Goal: Navigation & Orientation: Find specific page/section

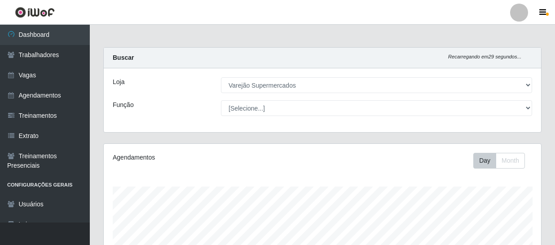
select select "237"
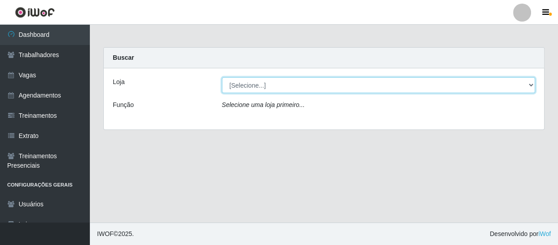
drag, startPoint x: 280, startPoint y: 85, endPoint x: 283, endPoint y: 90, distance: 5.0
click at [281, 85] on select "[Selecione...] Varejão Supermercados" at bounding box center [379, 85] width 314 height 16
select select "237"
click at [222, 77] on select "[Selecione...] Varejão Supermercados" at bounding box center [379, 85] width 314 height 16
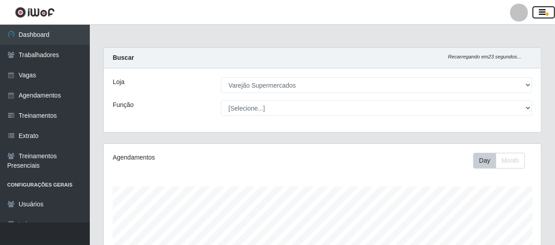
click at [543, 9] on icon "button" at bounding box center [543, 13] width 7 height 8
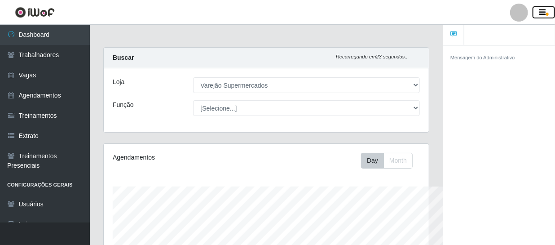
scroll to position [449161, 449021]
click at [455, 14] on header "Perfil Alterar Senha Sair" at bounding box center [277, 12] width 555 height 25
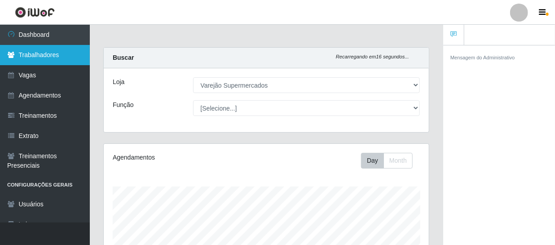
click at [70, 56] on link "Trabalhadores" at bounding box center [45, 55] width 90 height 20
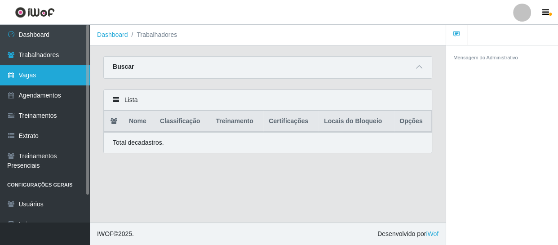
click at [53, 78] on link "Vagas" at bounding box center [45, 75] width 90 height 20
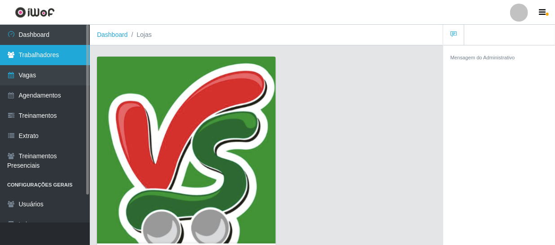
drag, startPoint x: 33, startPoint y: 57, endPoint x: 36, endPoint y: 51, distance: 6.4
click at [33, 56] on link "Trabalhadores" at bounding box center [45, 55] width 90 height 20
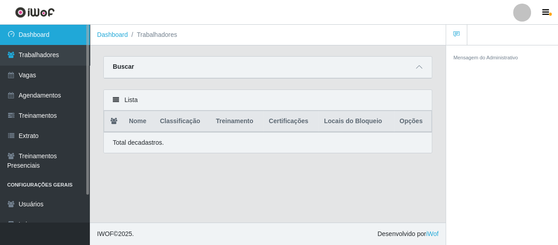
click at [42, 33] on link "Dashboard" at bounding box center [45, 35] width 90 height 20
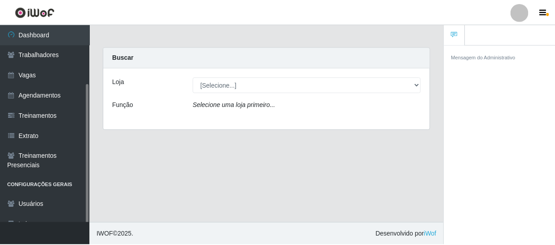
scroll to position [32, 0]
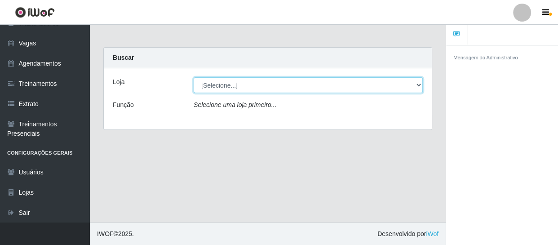
click at [252, 86] on select "[Selecione...] Varejão Supermercados" at bounding box center [308, 85] width 229 height 16
select select "237"
click at [194, 77] on select "[Selecione...] Varejão Supermercados" at bounding box center [308, 85] width 229 height 16
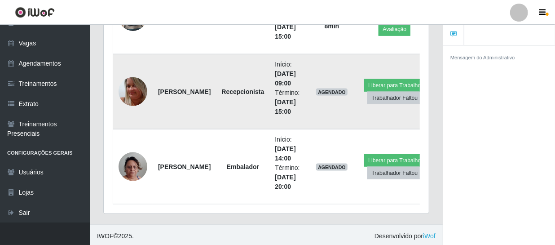
scroll to position [491, 0]
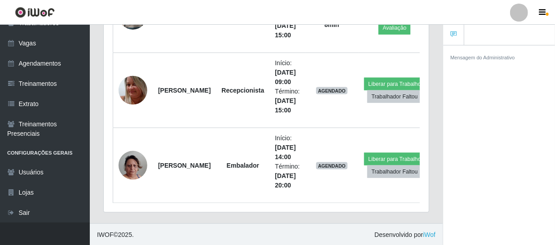
click at [449, 33] on link at bounding box center [454, 35] width 21 height 21
click at [455, 32] on icon at bounding box center [454, 34] width 6 height 6
click at [542, 11] on icon "button" at bounding box center [543, 13] width 7 height 8
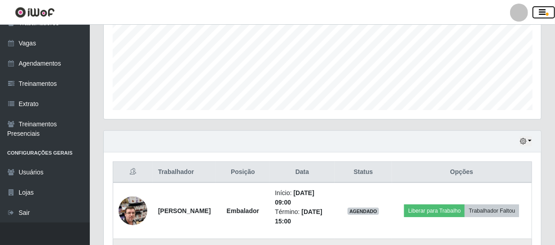
scroll to position [89, 0]
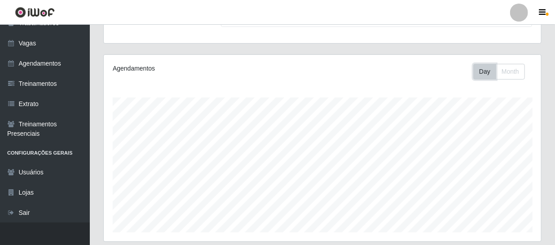
click at [489, 70] on button "Day" at bounding box center [485, 72] width 23 height 16
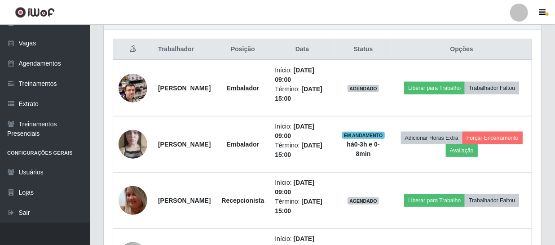
scroll to position [211, 0]
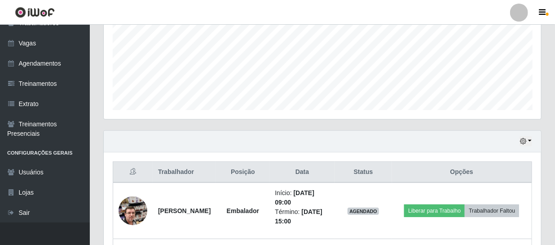
click at [319, 170] on th "Data" at bounding box center [302, 172] width 65 height 21
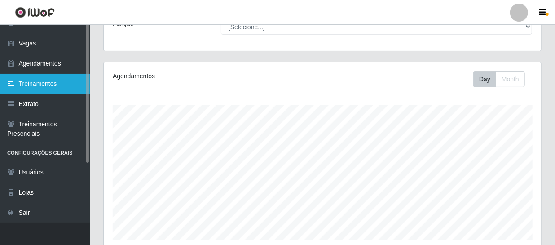
scroll to position [0, 0]
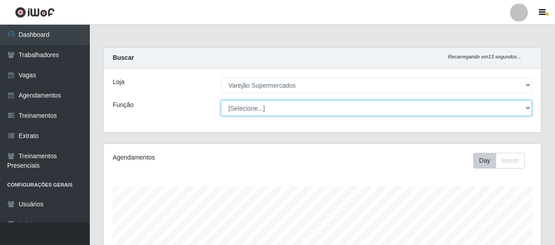
click at [526, 108] on select "[Selecione...] ASG ASG + ASG ++ Auxiliar de Estacionamento Auxiliar de Estacion…" at bounding box center [376, 108] width 311 height 16
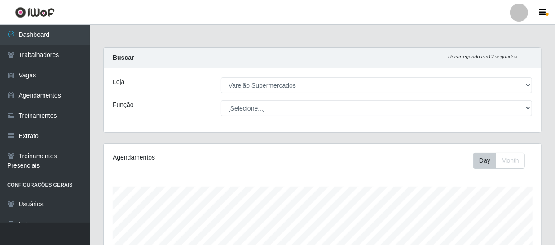
click at [112, 112] on div "Função" at bounding box center [160, 108] width 108 height 16
